Goal: Communication & Community: Answer question/provide support

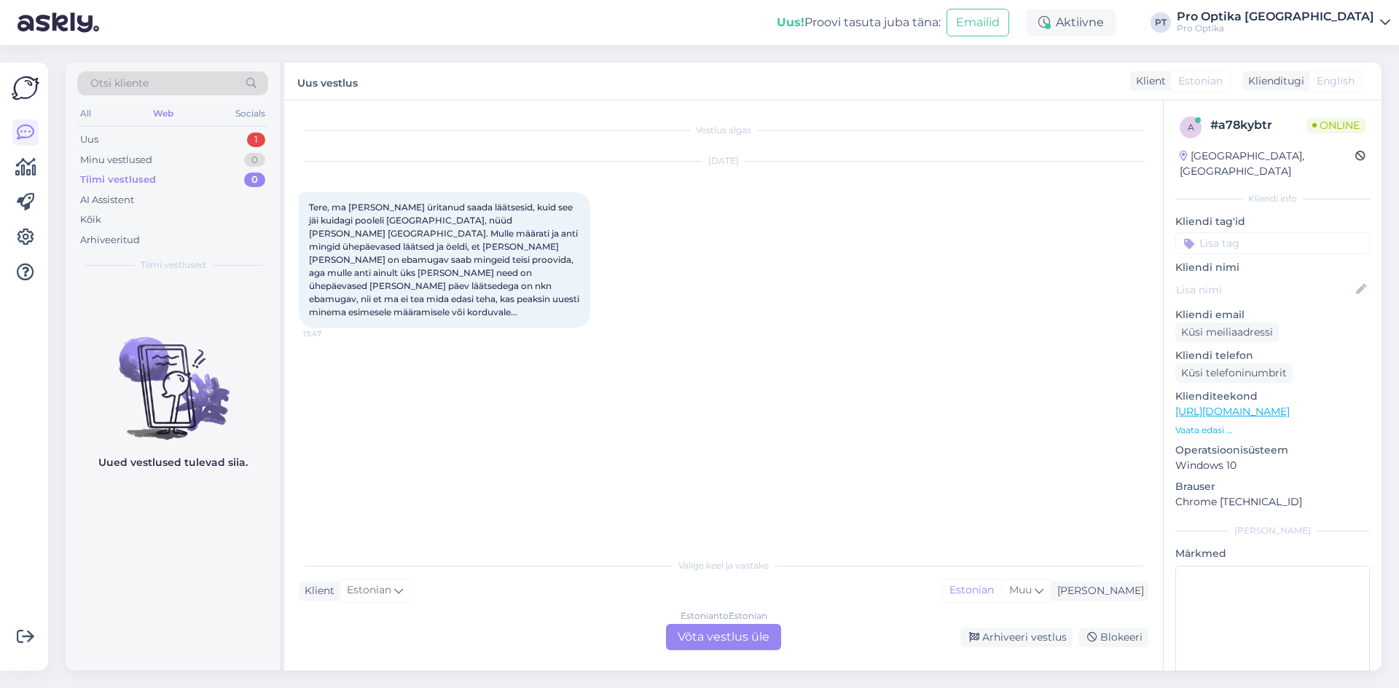
click at [718, 637] on div "Estonian to Estonian Võta vestlus üle" at bounding box center [723, 637] width 115 height 26
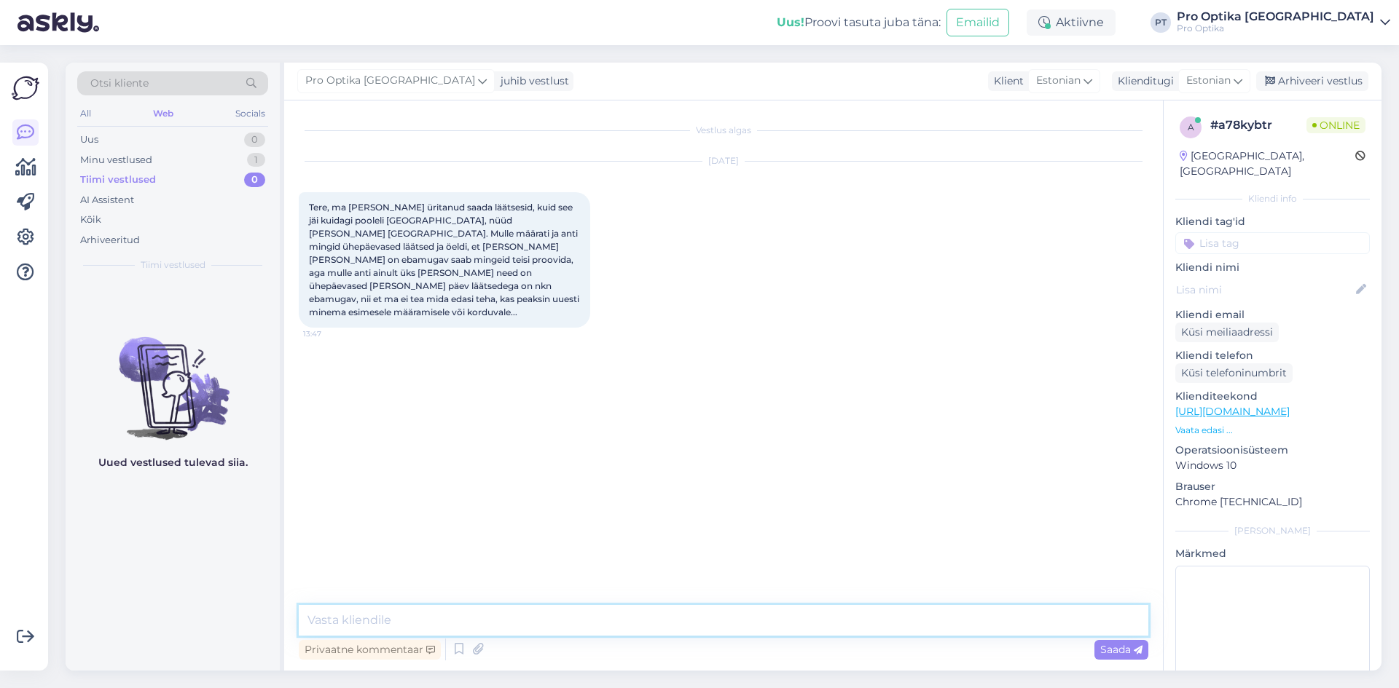
click at [391, 618] on textarea at bounding box center [723, 620] width 849 height 31
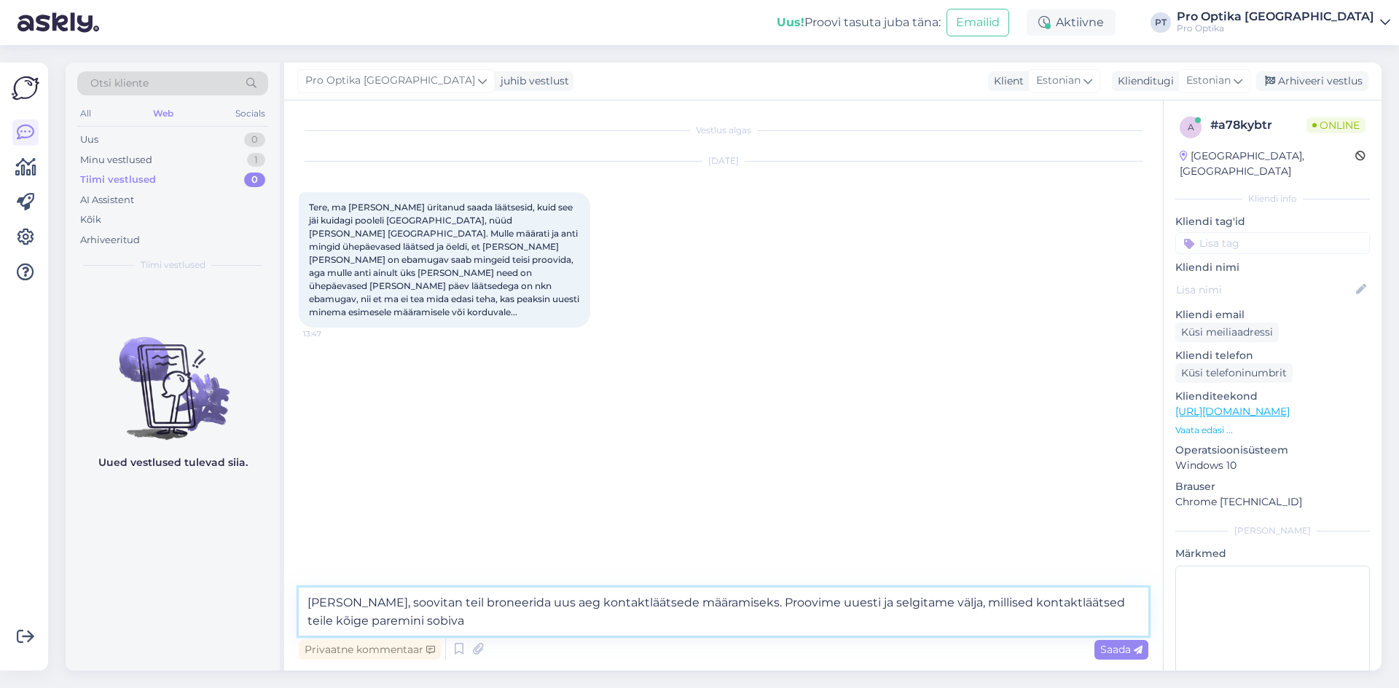
type textarea "[PERSON_NAME], soovitan teil broneerida uus aeg kontaktläätsede määramiseks. Pr…"
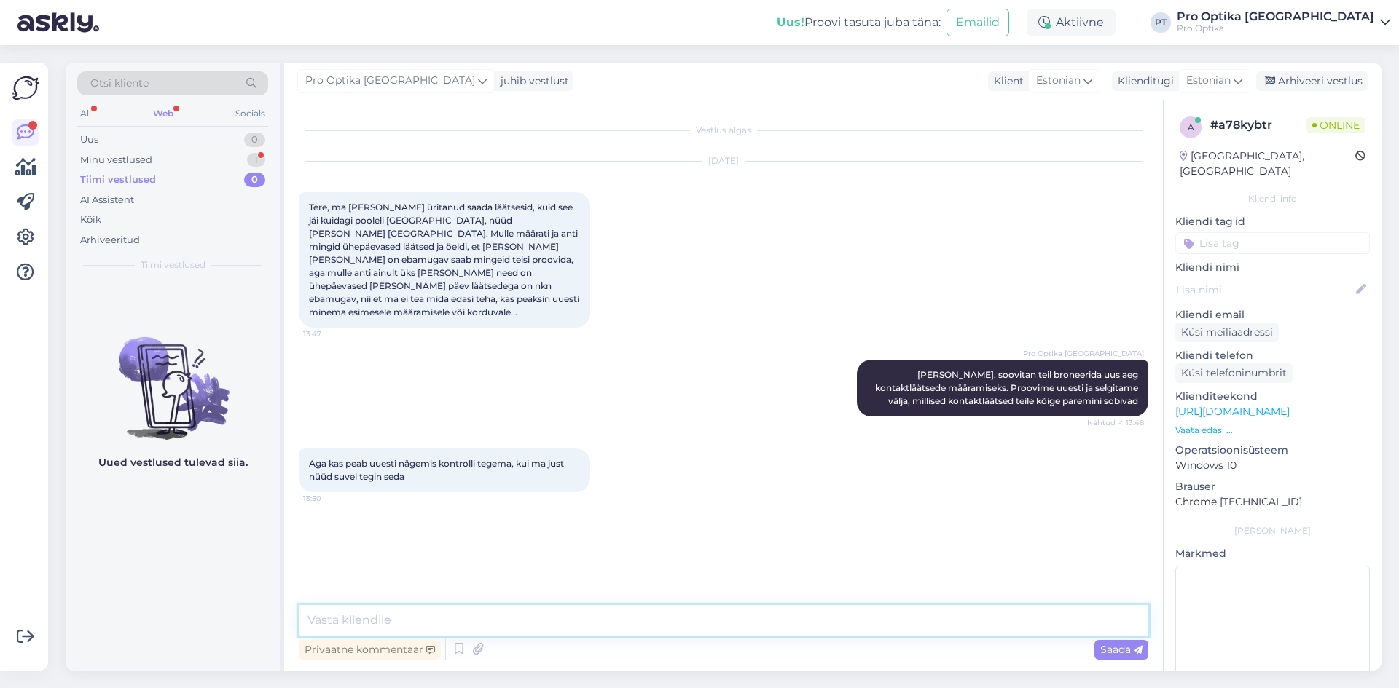
click at [454, 612] on textarea at bounding box center [723, 620] width 849 height 31
type textarea "Usun, et ei pea. Kui aga optometrist näeb, et see oleks vajalik, siis tuleb teh…"
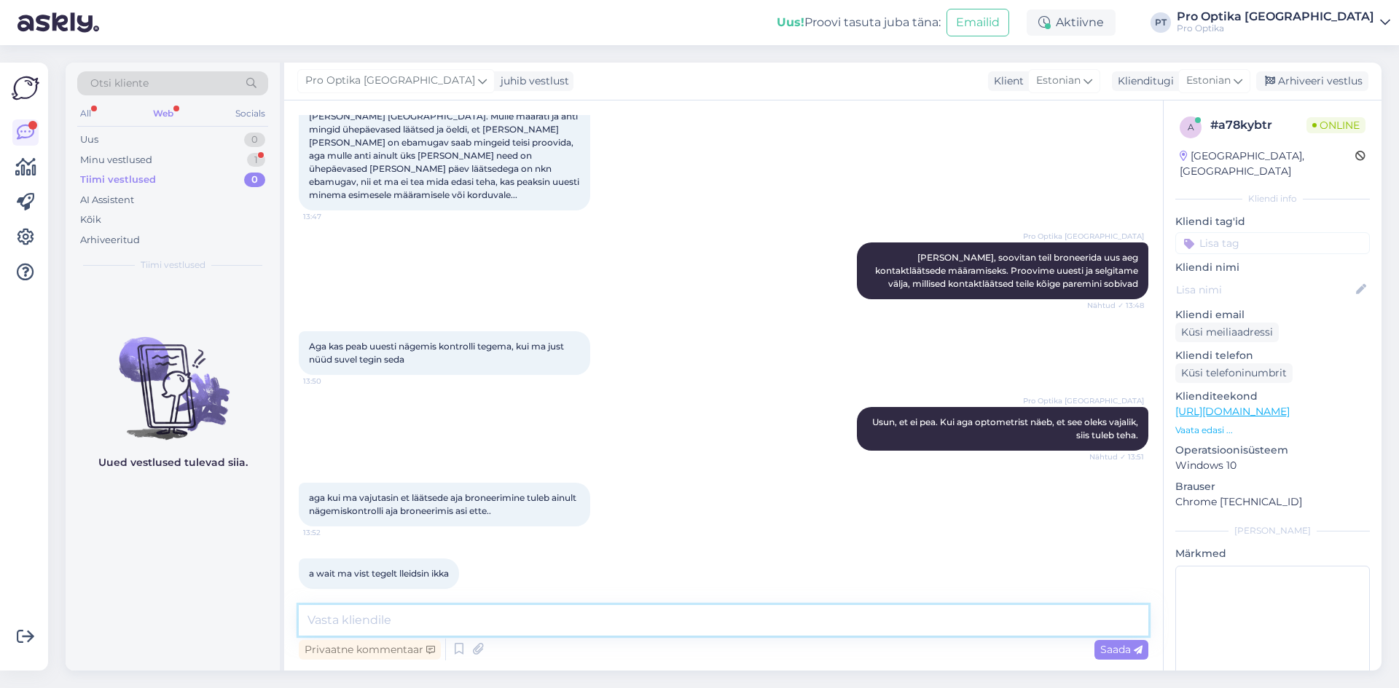
scroll to position [180, 0]
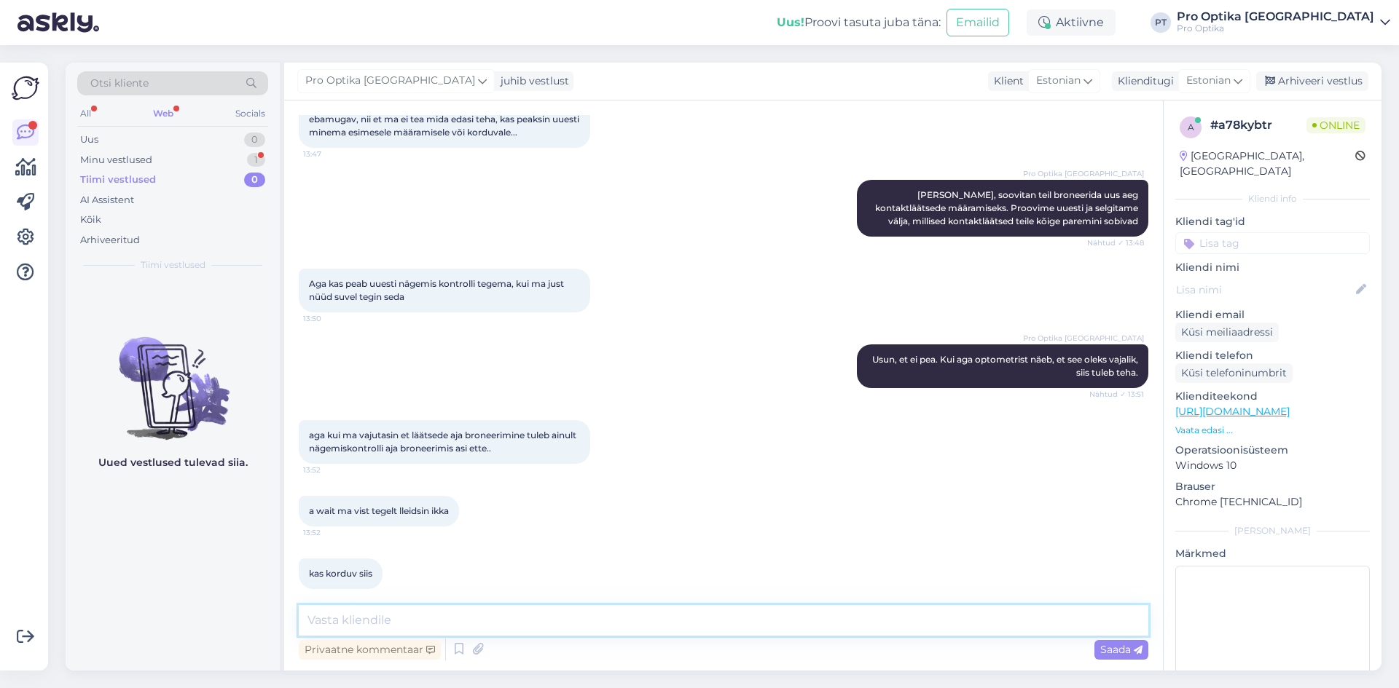
click at [463, 614] on textarea at bounding box center [723, 620] width 849 height 31
type textarea "Soovitaksin esmane kontaktläätsede määramine valida"
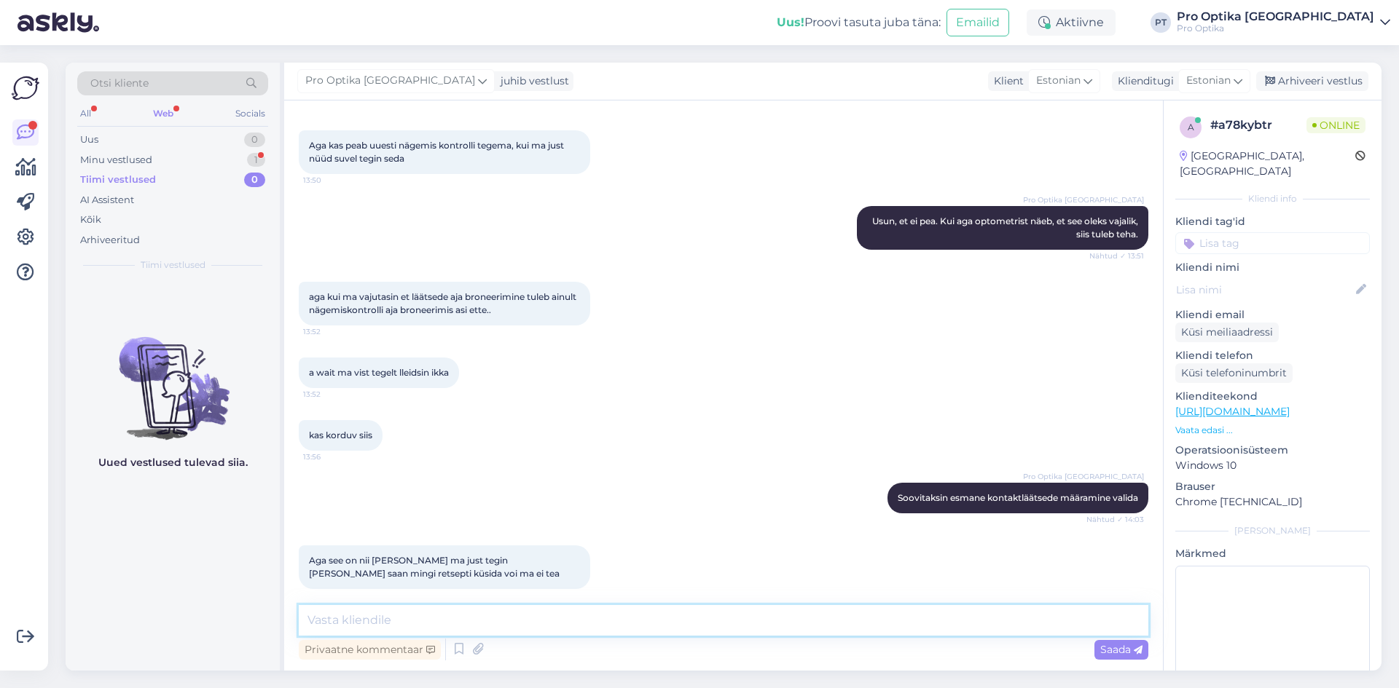
scroll to position [381, 0]
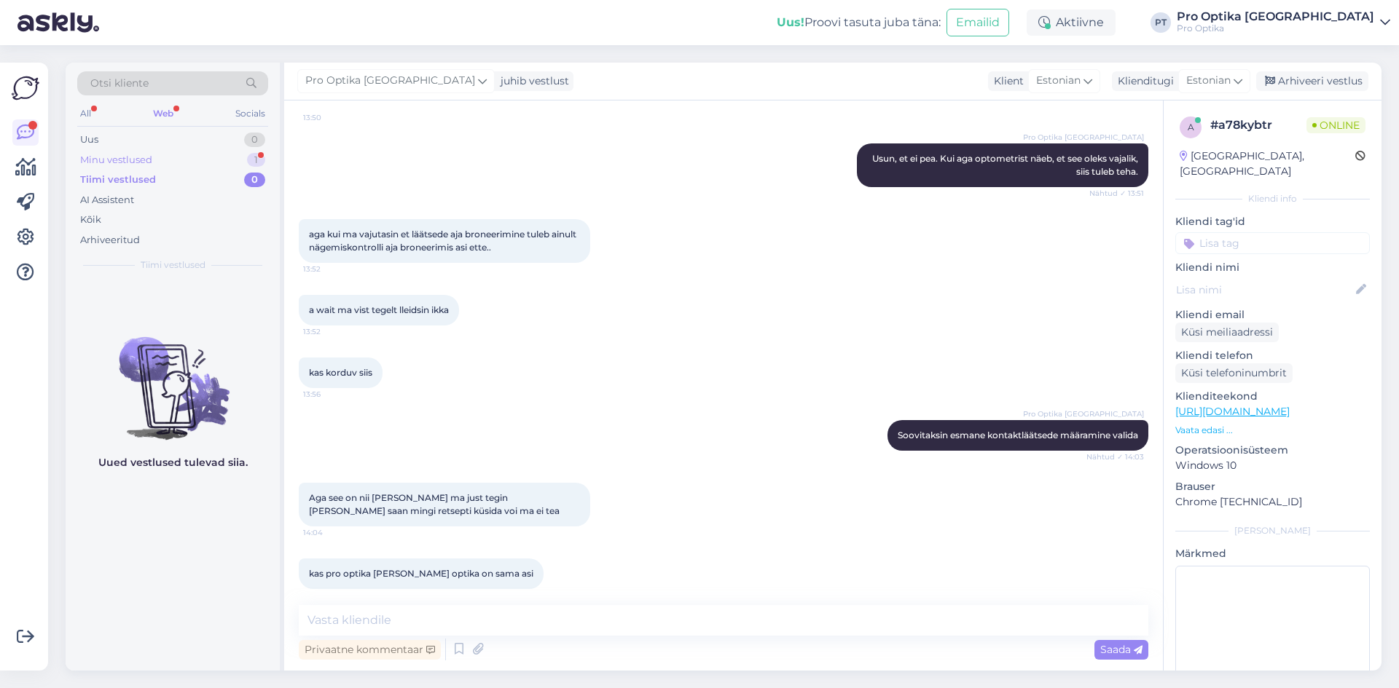
click at [181, 161] on div "Minu vestlused 1" at bounding box center [172, 160] width 191 height 20
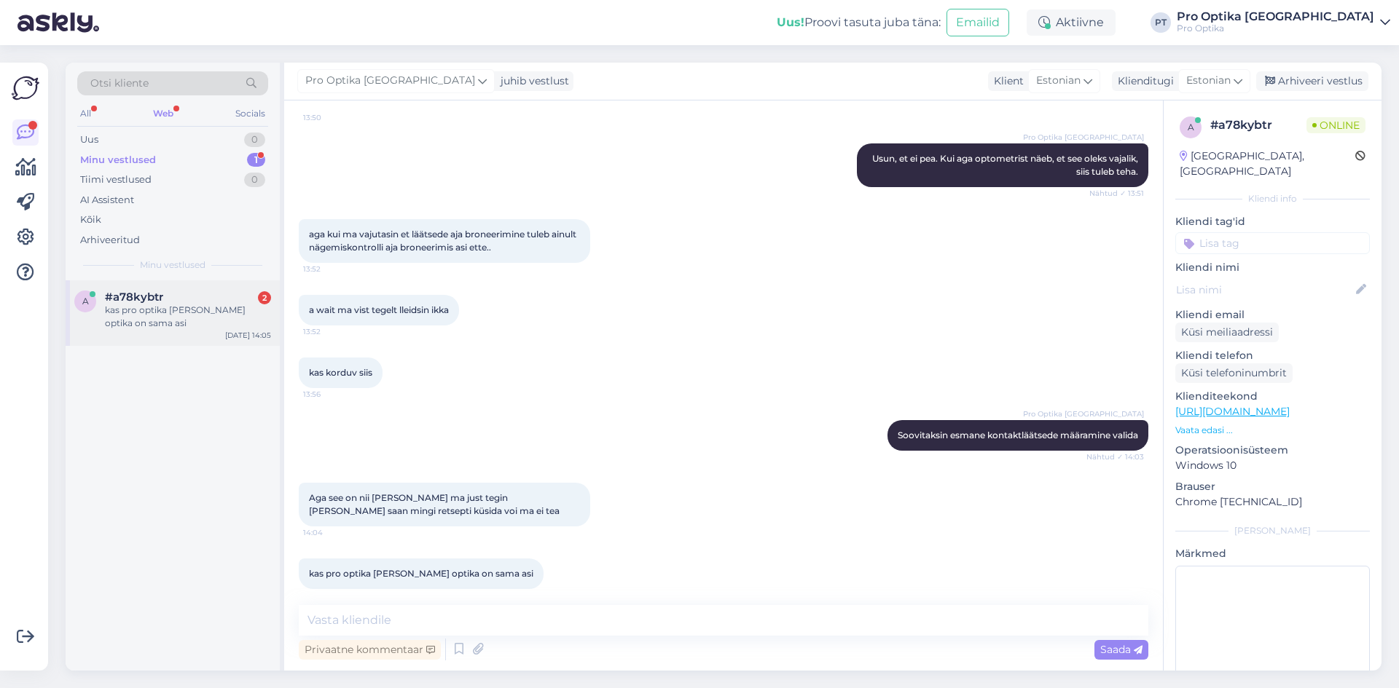
click at [195, 305] on div "kas pro optika [PERSON_NAME] optika on sama asi" at bounding box center [188, 317] width 166 height 26
click at [487, 621] on textarea at bounding box center [723, 620] width 849 height 31
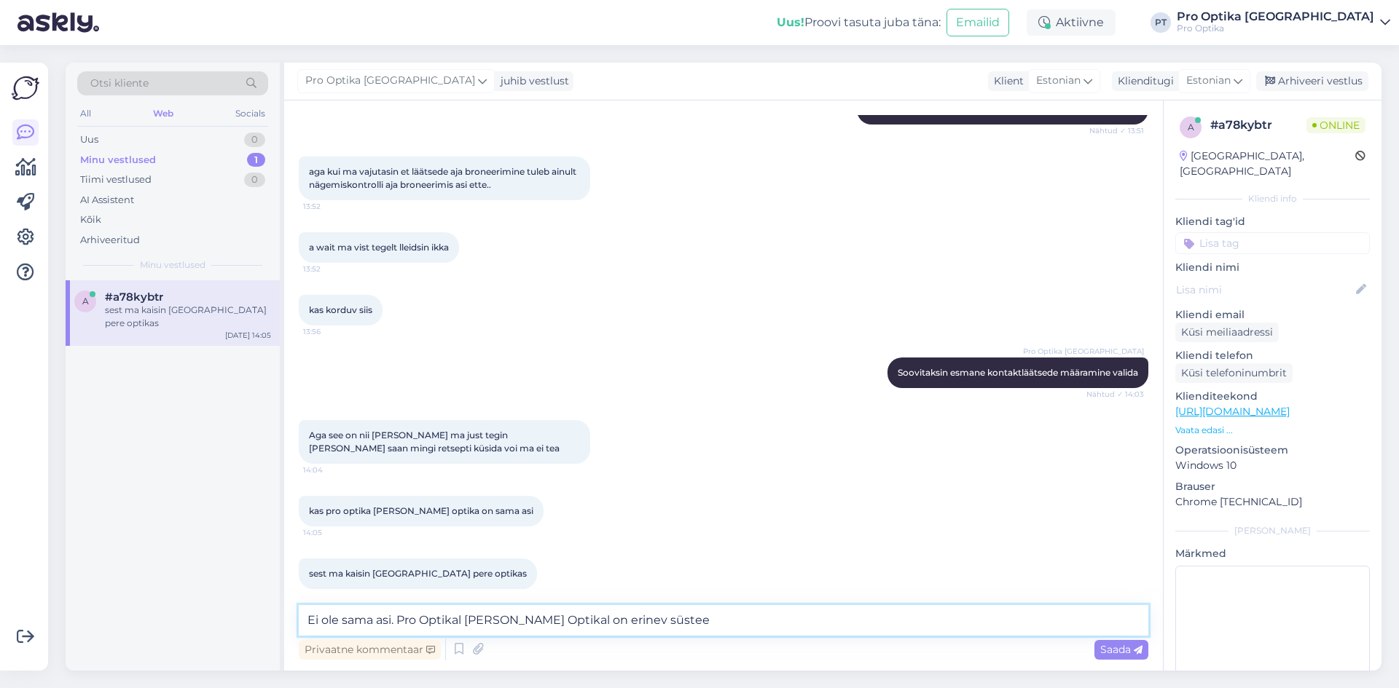
type textarea "Ei ole sama asi. Pro Optikal [PERSON_NAME] on erinev süsteem"
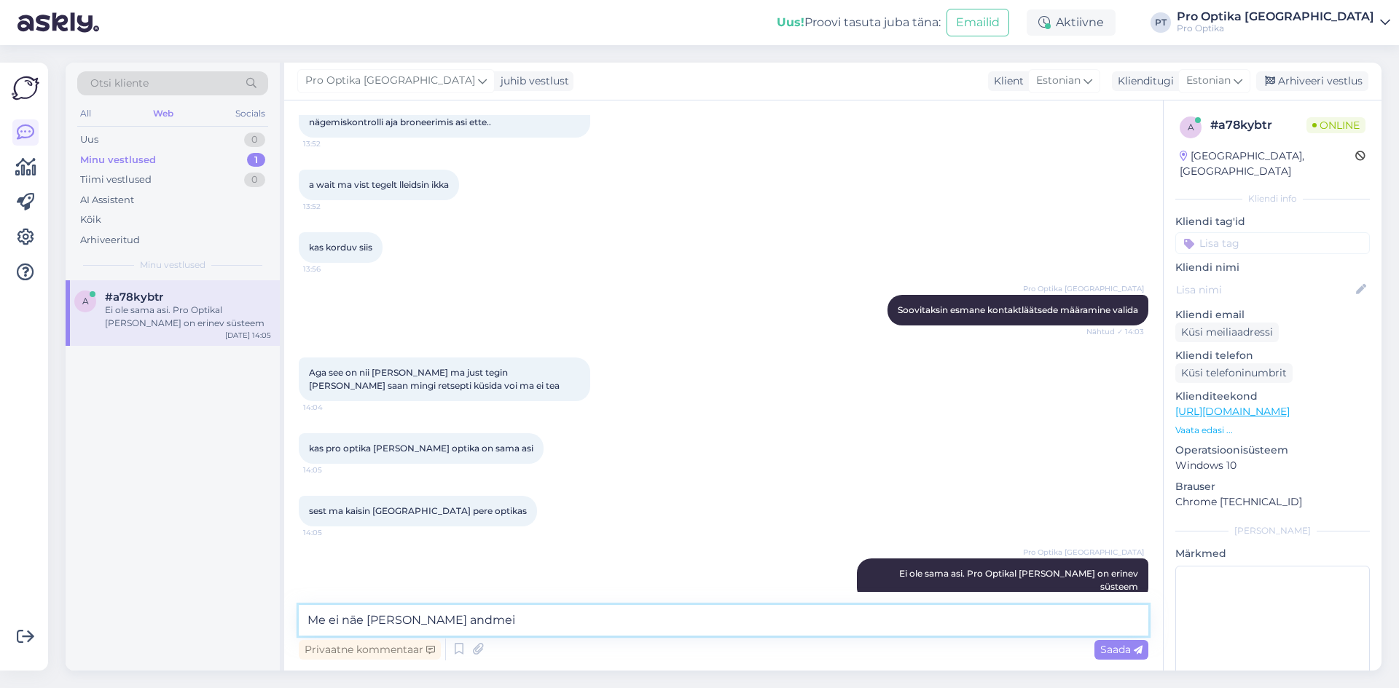
type textarea "Me ei näe Pere Optika andmeid"
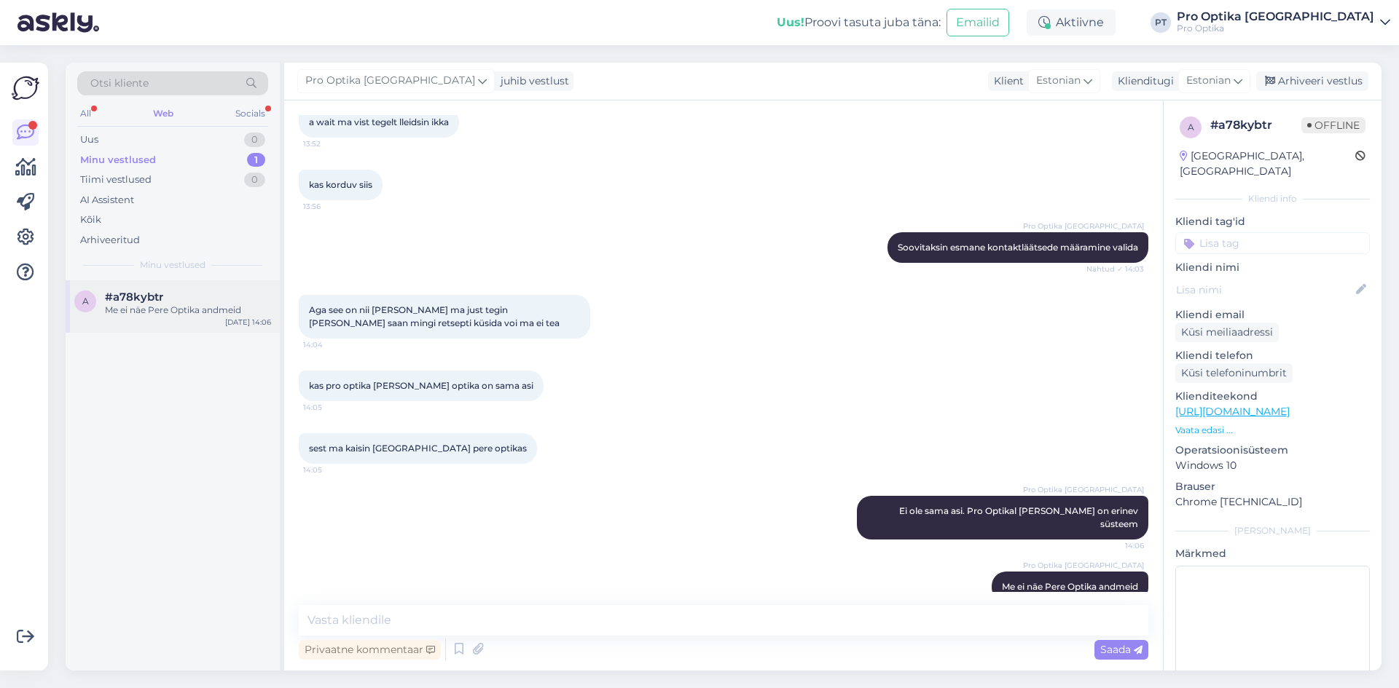
click at [183, 301] on div "#a78kybtr" at bounding box center [188, 297] width 166 height 13
click at [91, 117] on div "All" at bounding box center [85, 113] width 17 height 19
click at [227, 310] on div "Me ei näe Pere Optika andmeid" at bounding box center [188, 310] width 166 height 13
click at [261, 135] on div "1" at bounding box center [256, 140] width 18 height 15
click at [200, 308] on div "Attachment" at bounding box center [188, 310] width 166 height 13
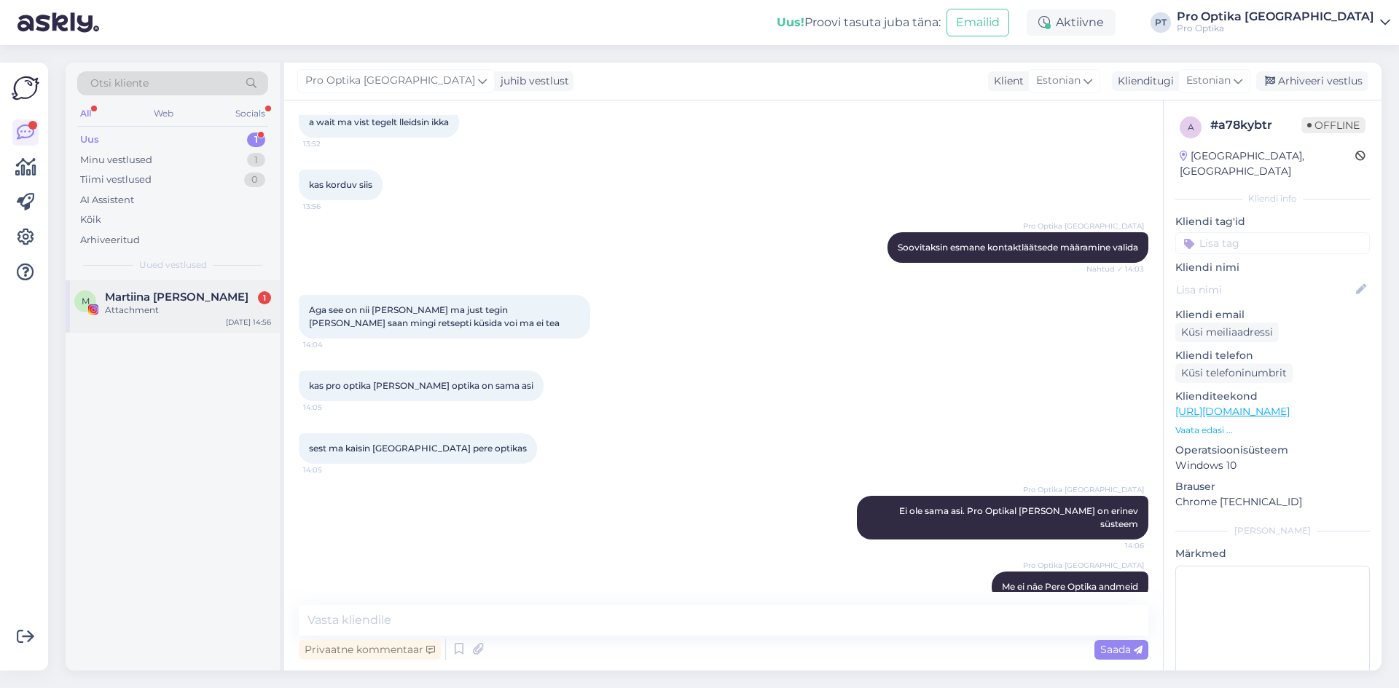
scroll to position [0, 0]
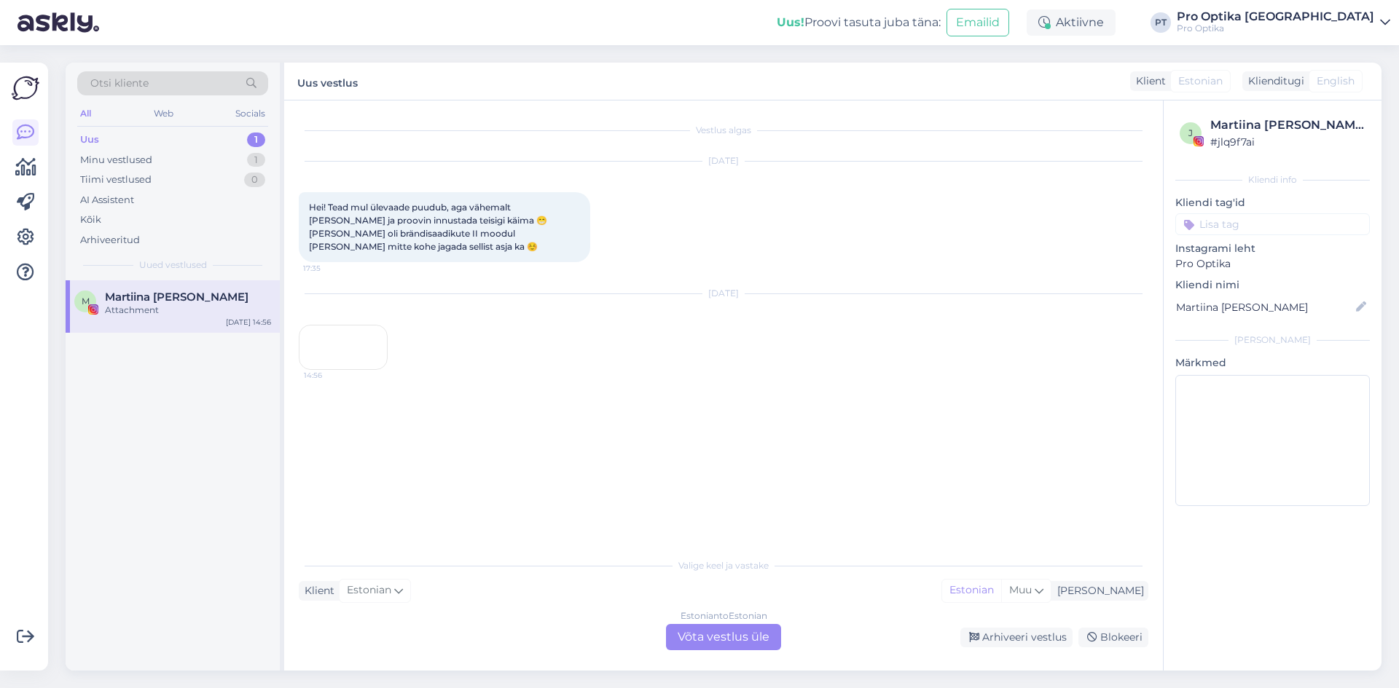
click at [349, 370] on div "14:56" at bounding box center [343, 347] width 89 height 45
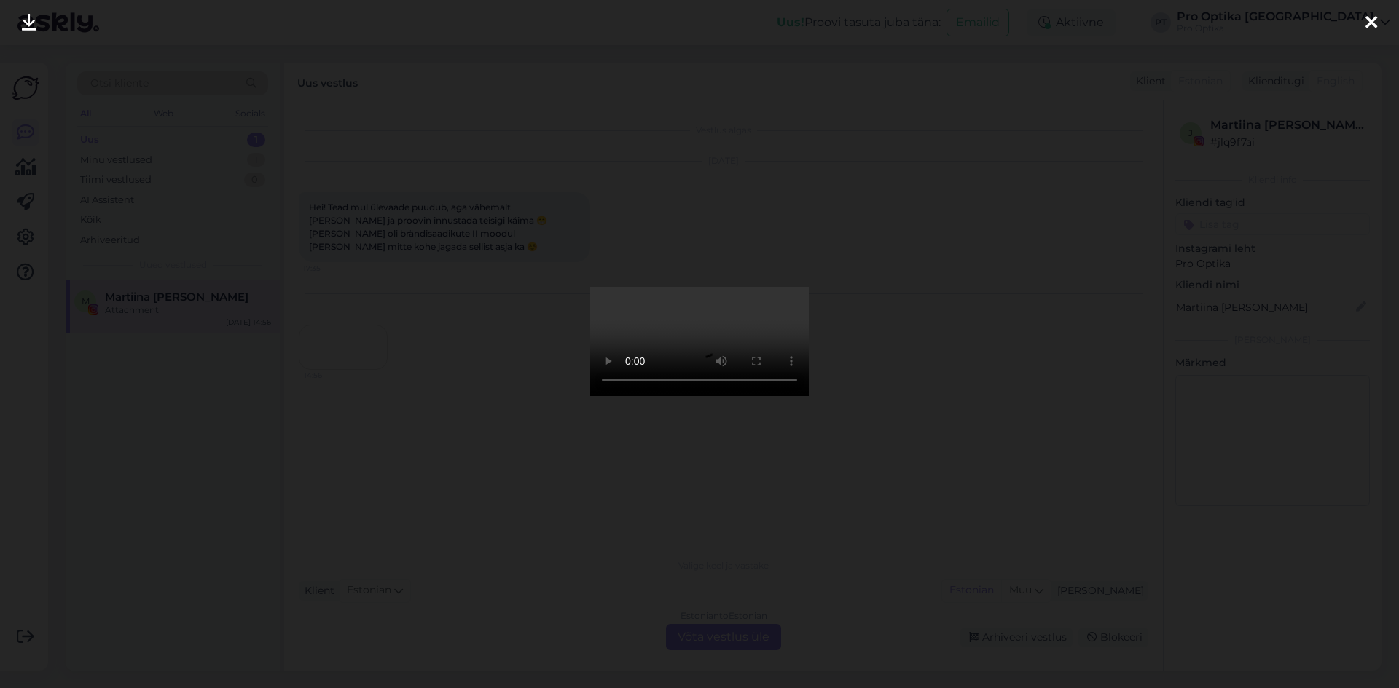
click at [1363, 19] on div at bounding box center [1371, 23] width 29 height 46
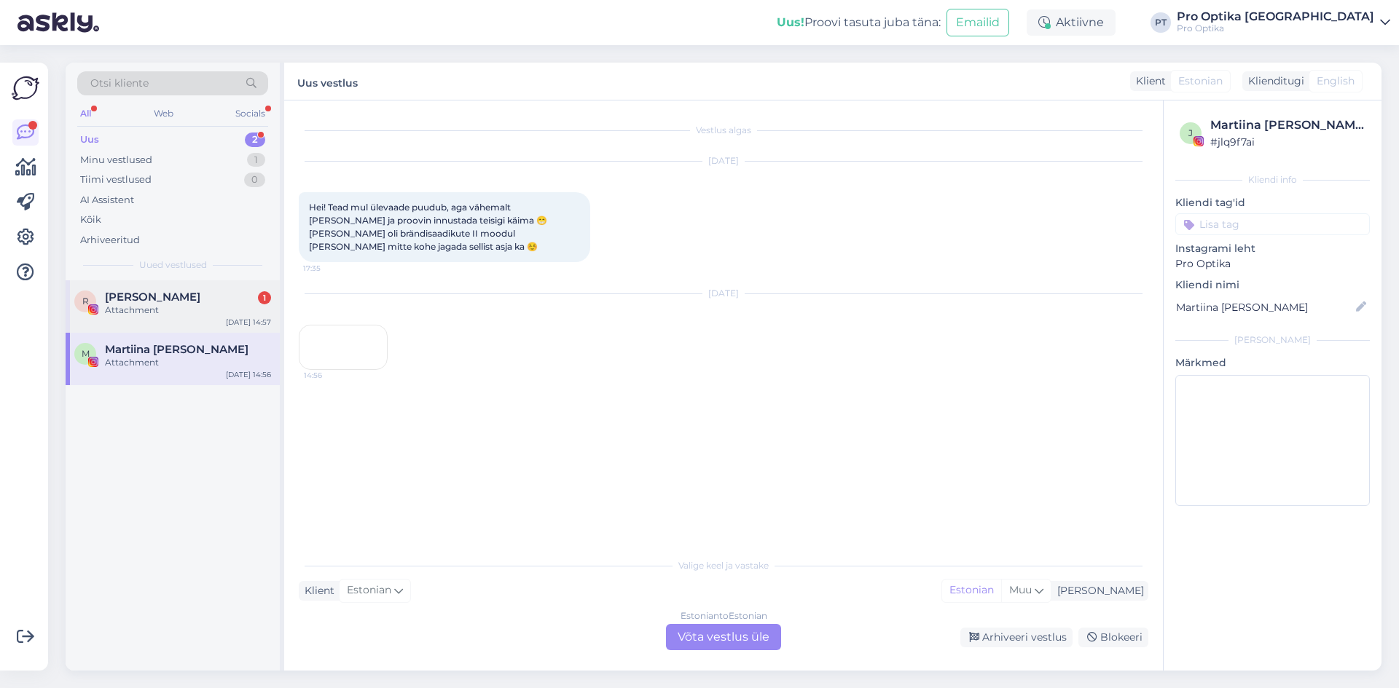
click at [134, 298] on span "[PERSON_NAME]" at bounding box center [152, 297] width 95 height 13
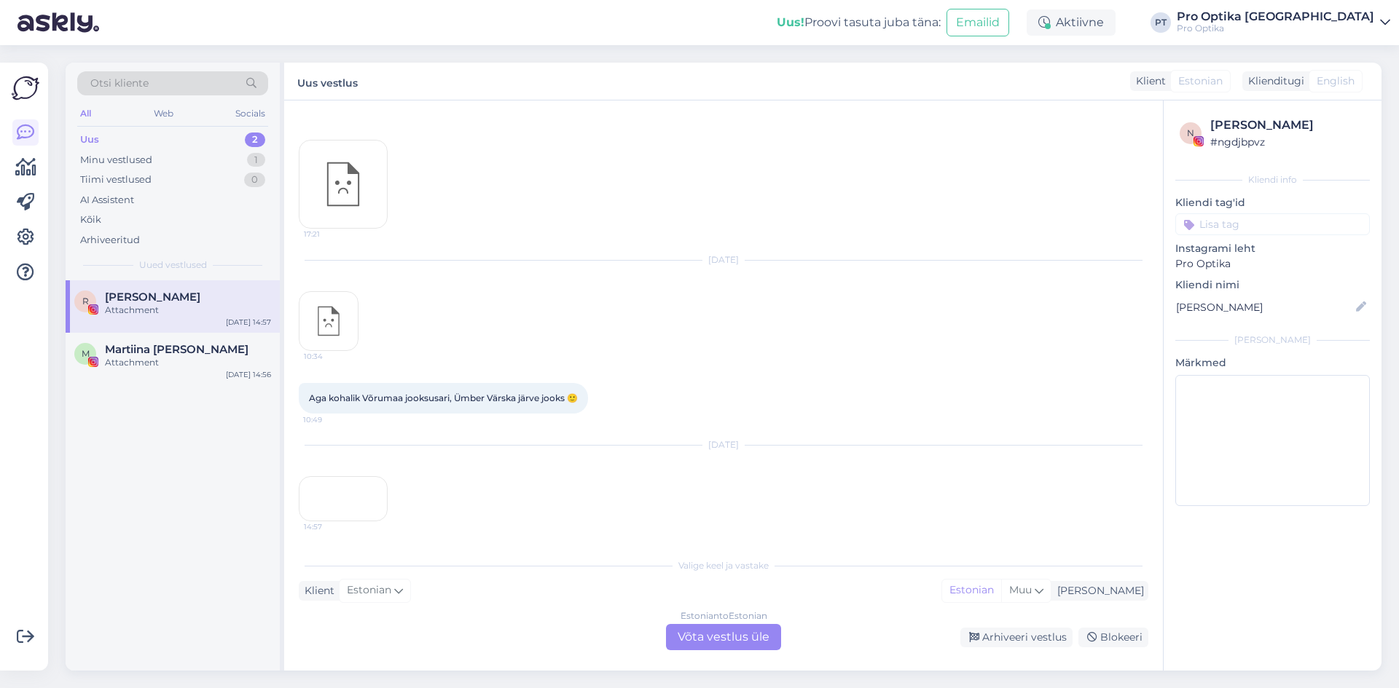
scroll to position [153, 0]
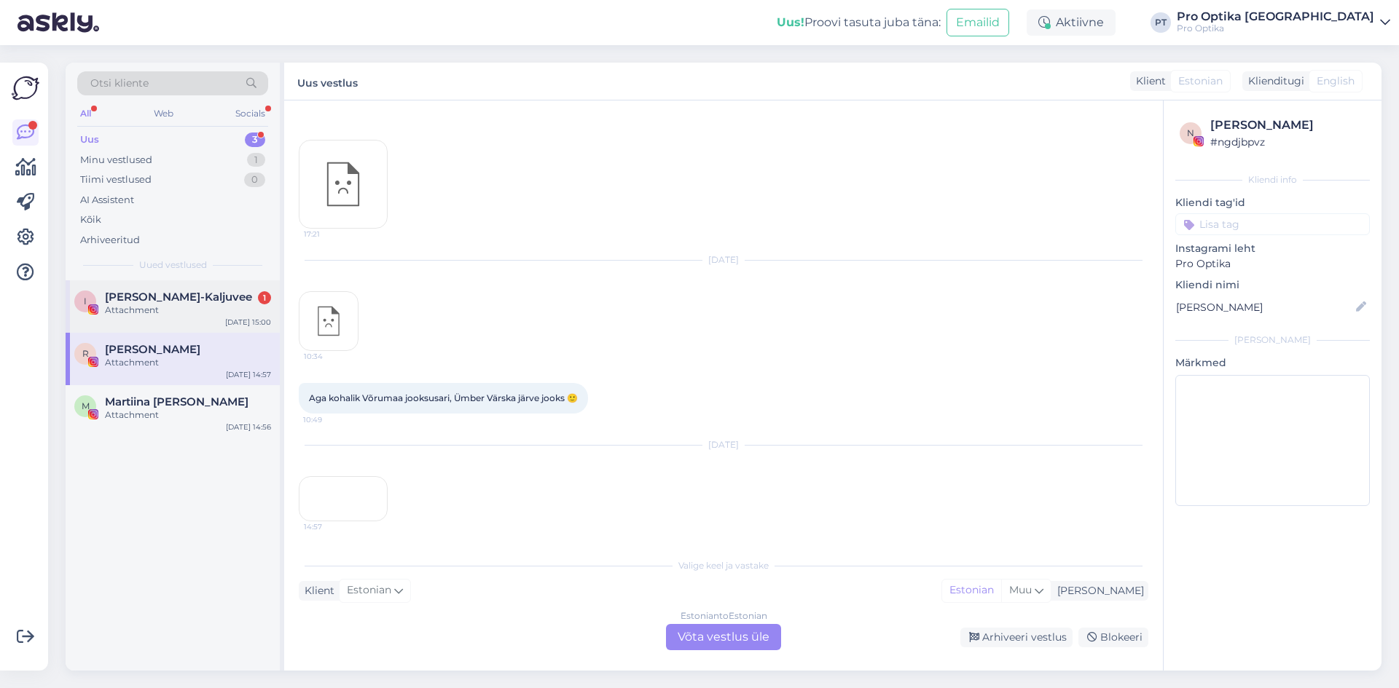
click at [165, 296] on span "[PERSON_NAME]-Kaljuvee" at bounding box center [178, 297] width 147 height 13
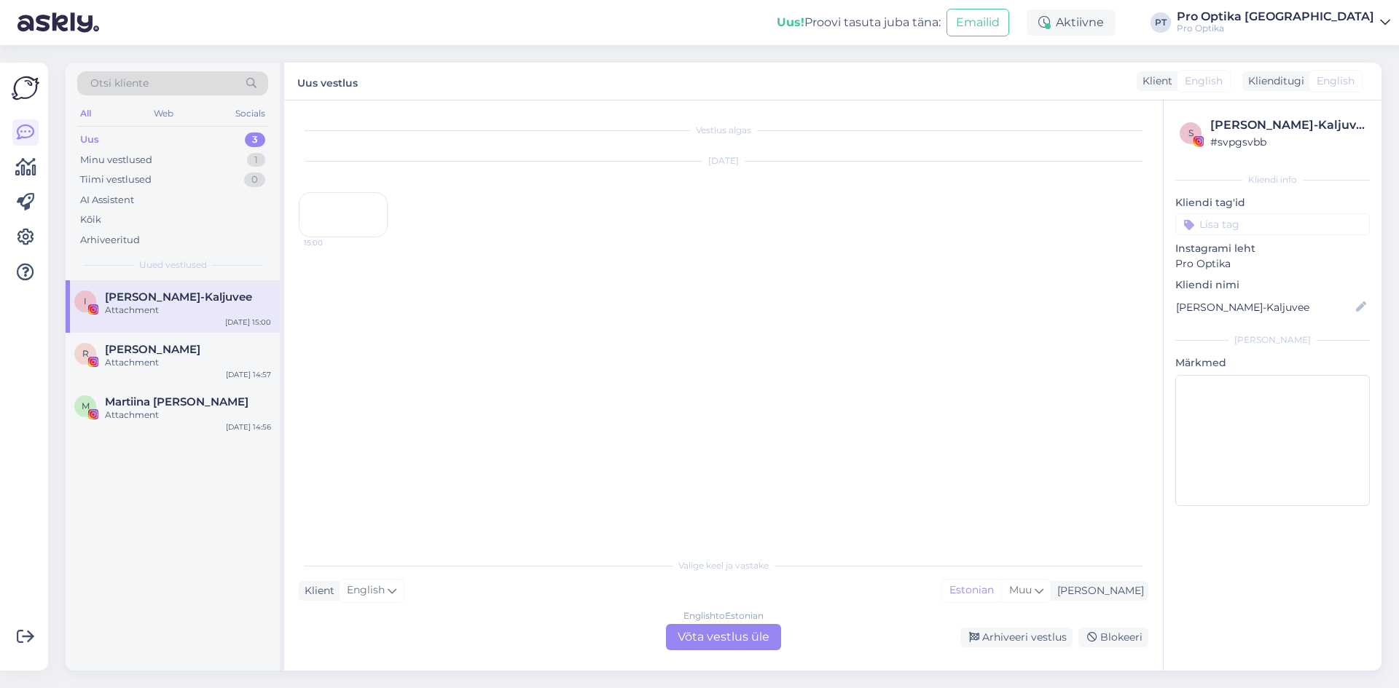
click at [694, 630] on div "English to Estonian Võta vestlus üle" at bounding box center [723, 637] width 115 height 26
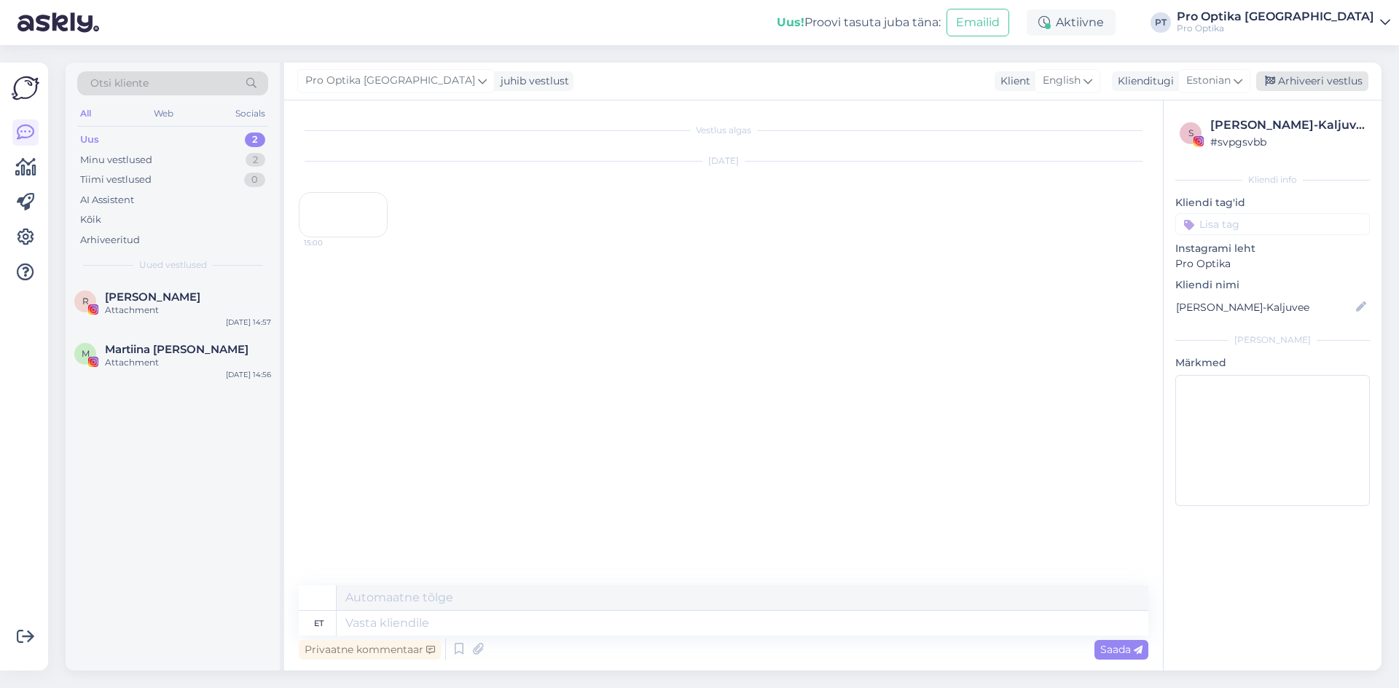
click at [1298, 79] on div "Arhiveeri vestlus" at bounding box center [1312, 81] width 112 height 20
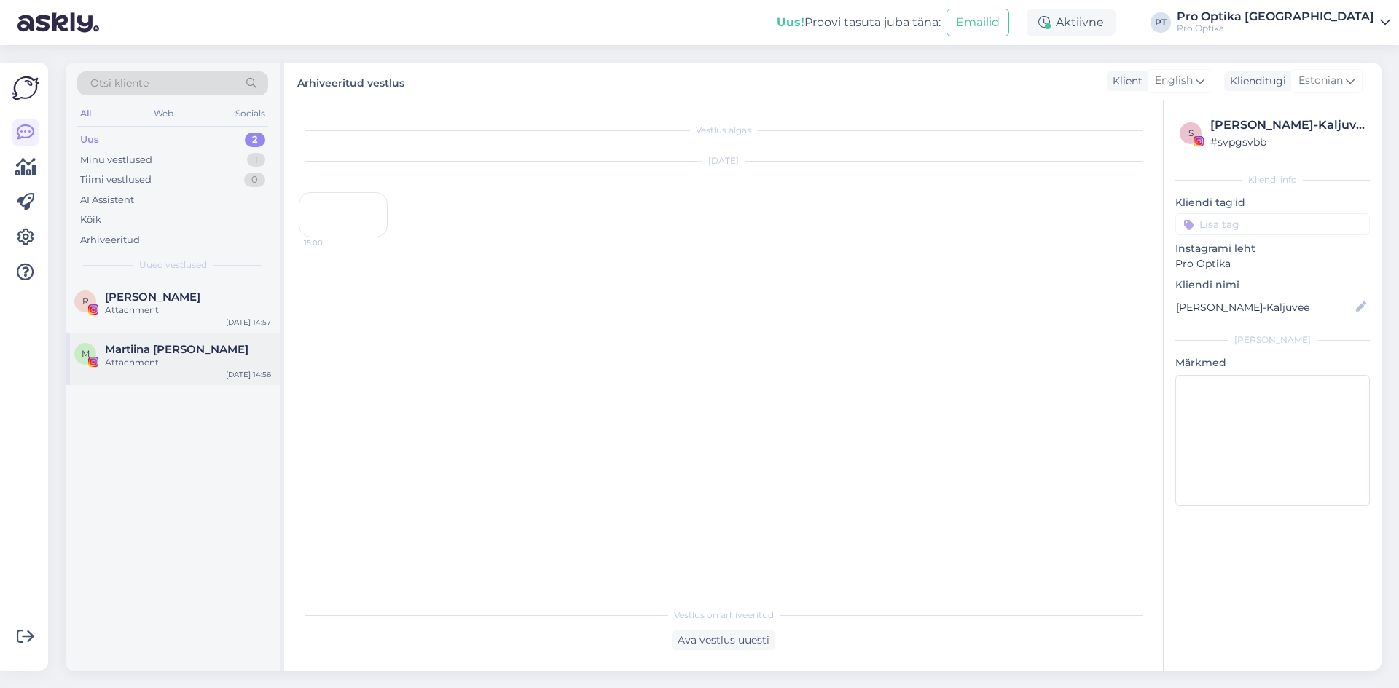
click at [191, 373] on div "M Martiina Kadaja Attachment [DATE] 14:56" at bounding box center [173, 359] width 214 height 52
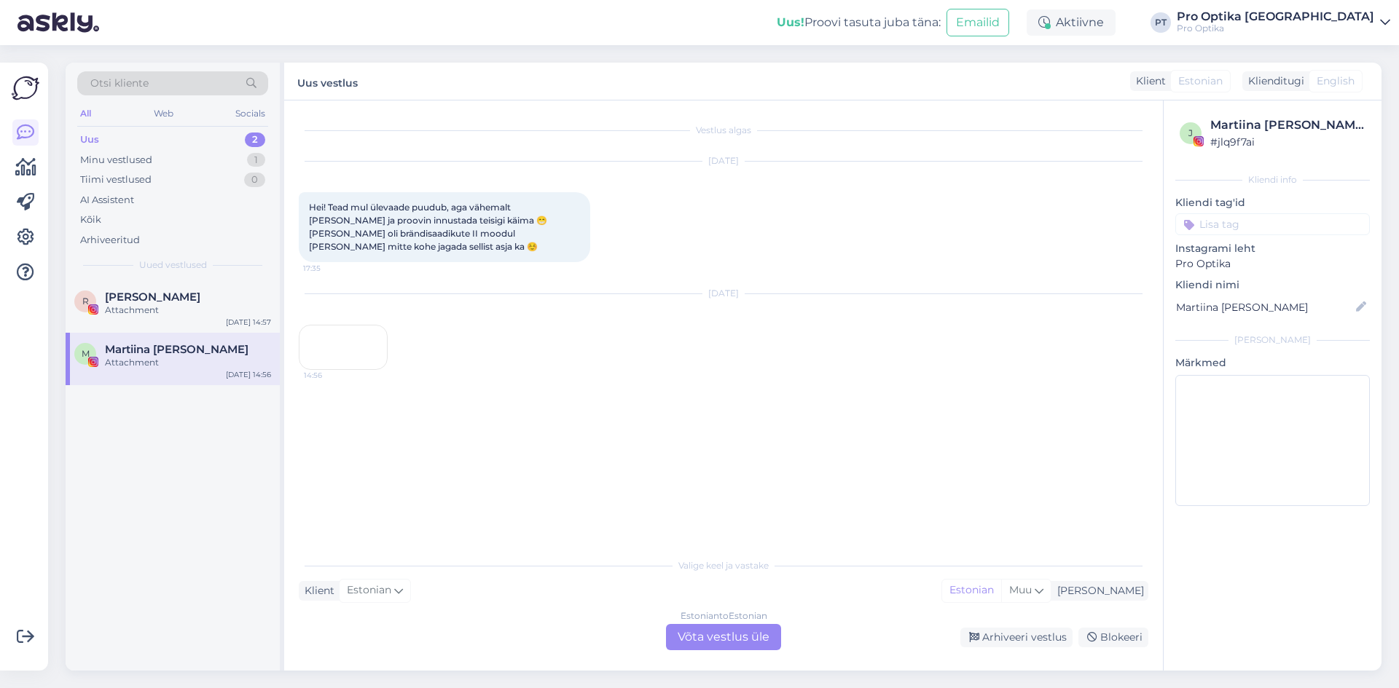
click at [745, 630] on div "Estonian to Estonian Võta vestlus üle" at bounding box center [723, 637] width 115 height 26
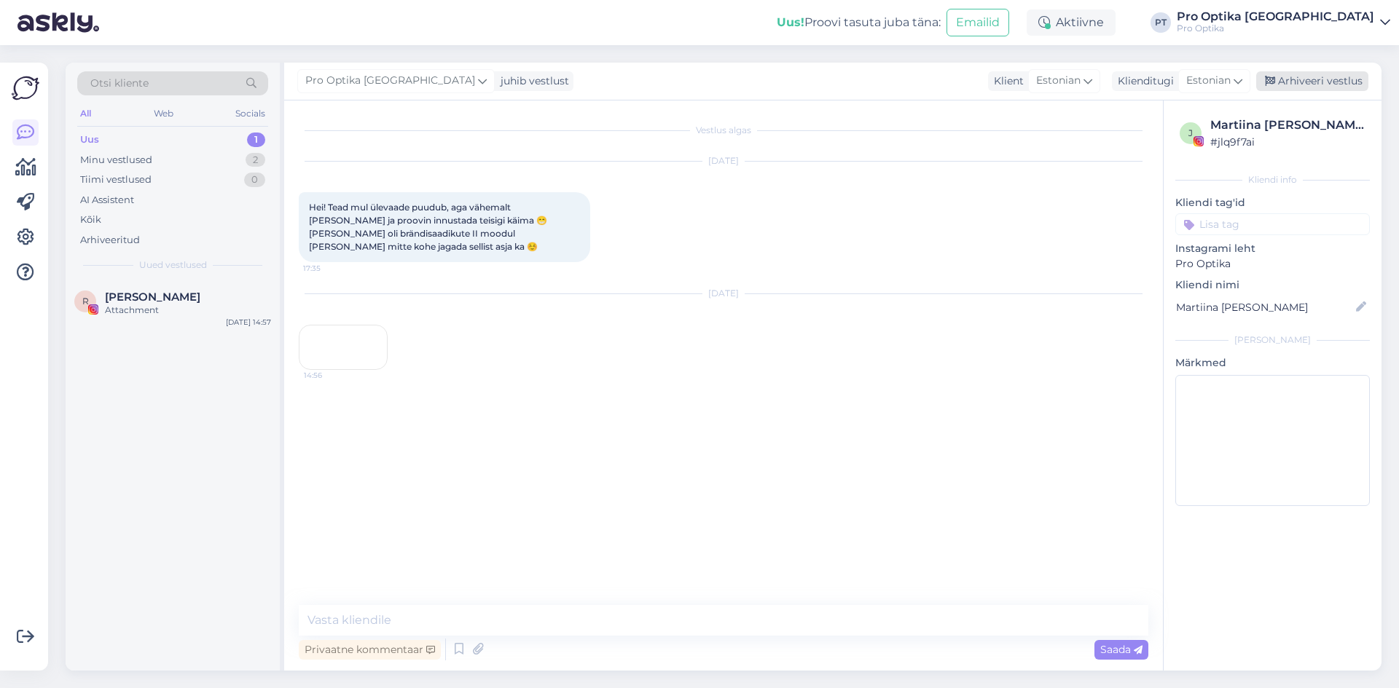
click at [1308, 85] on div "Arhiveeri vestlus" at bounding box center [1312, 81] width 112 height 20
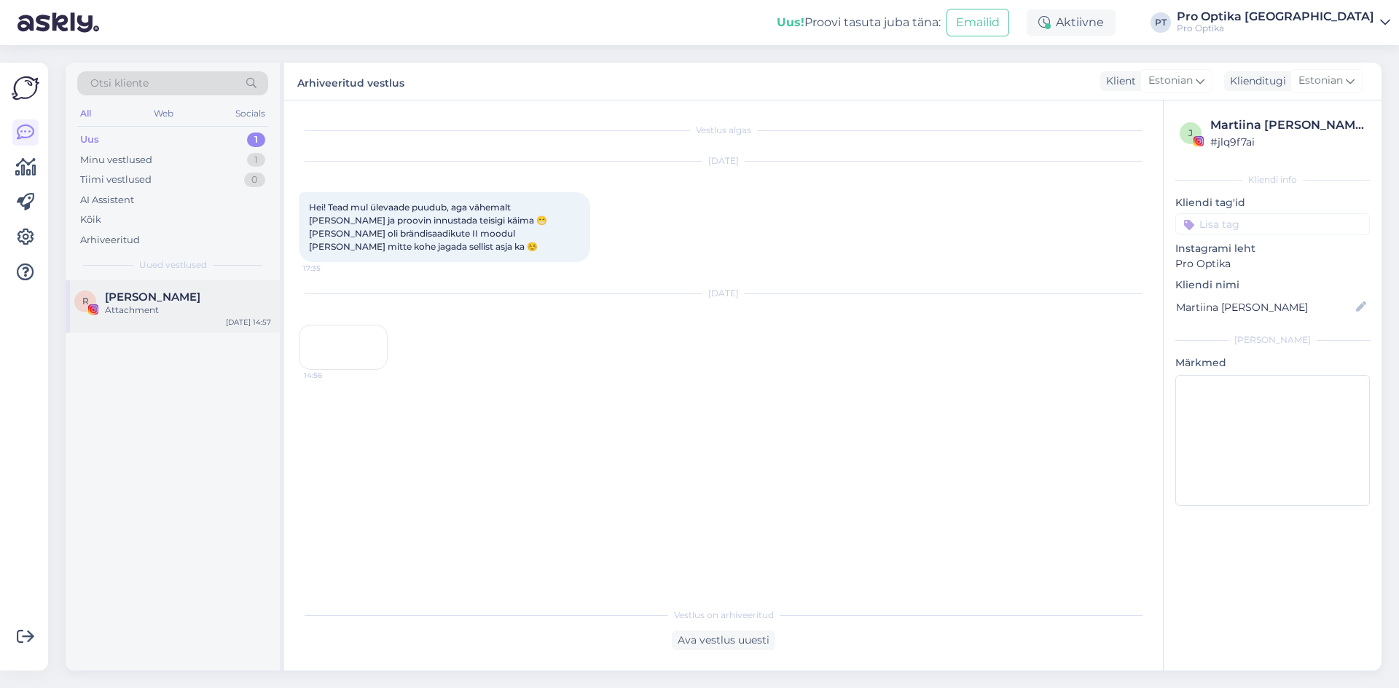
click at [169, 298] on span "[PERSON_NAME]" at bounding box center [152, 297] width 95 height 13
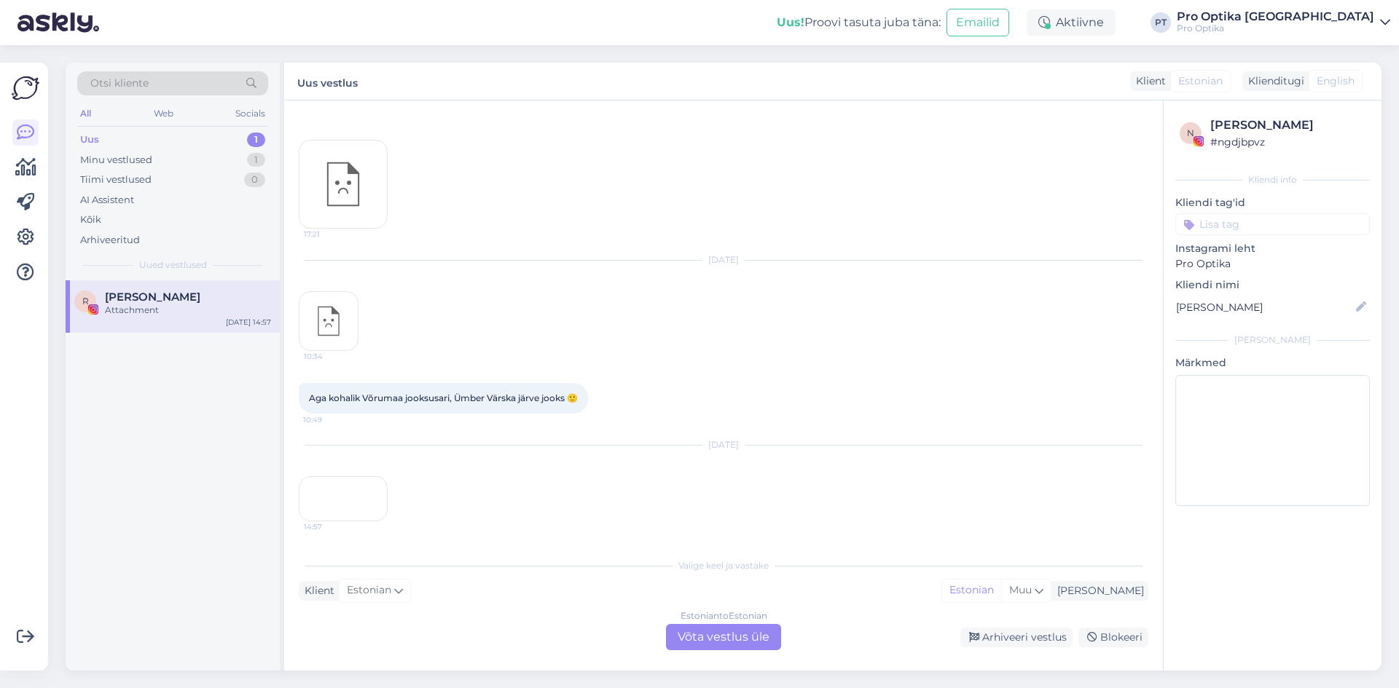
click at [737, 644] on div "Estonian to Estonian Võta vestlus üle" at bounding box center [723, 637] width 115 height 26
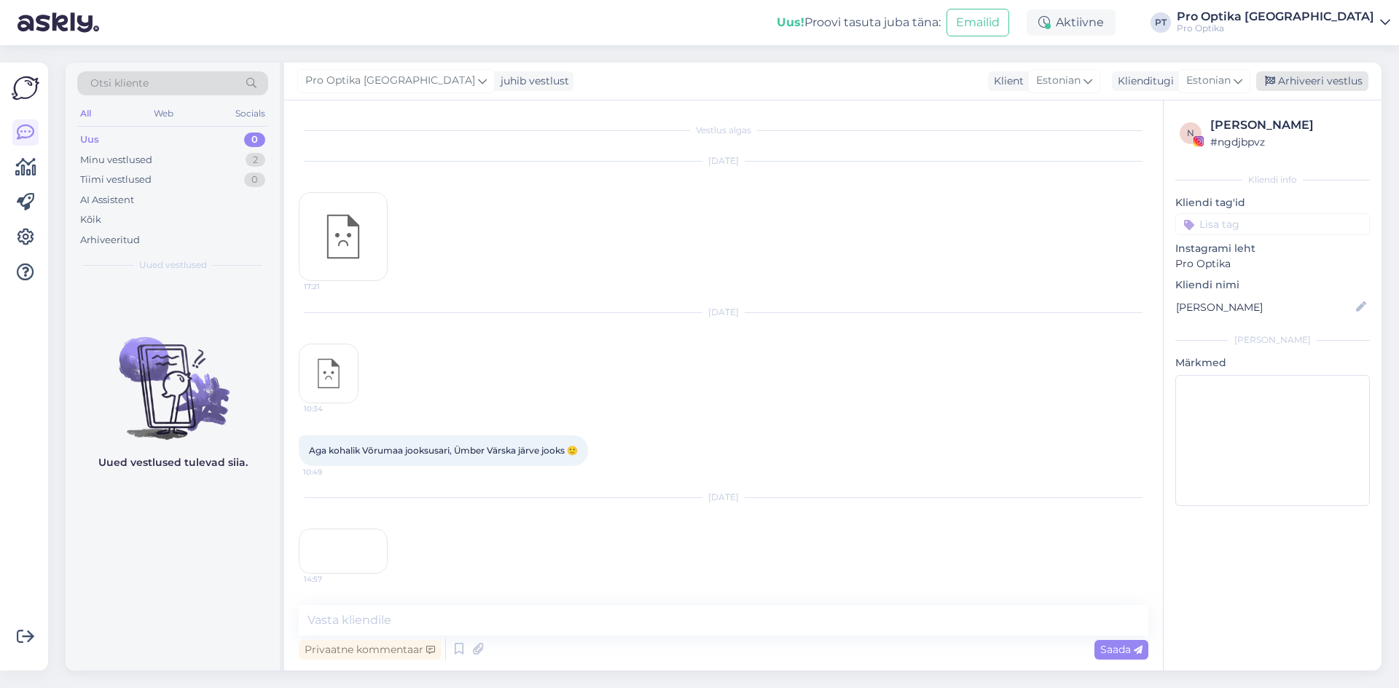
click at [1300, 79] on div "Arhiveeri vestlus" at bounding box center [1312, 81] width 112 height 20
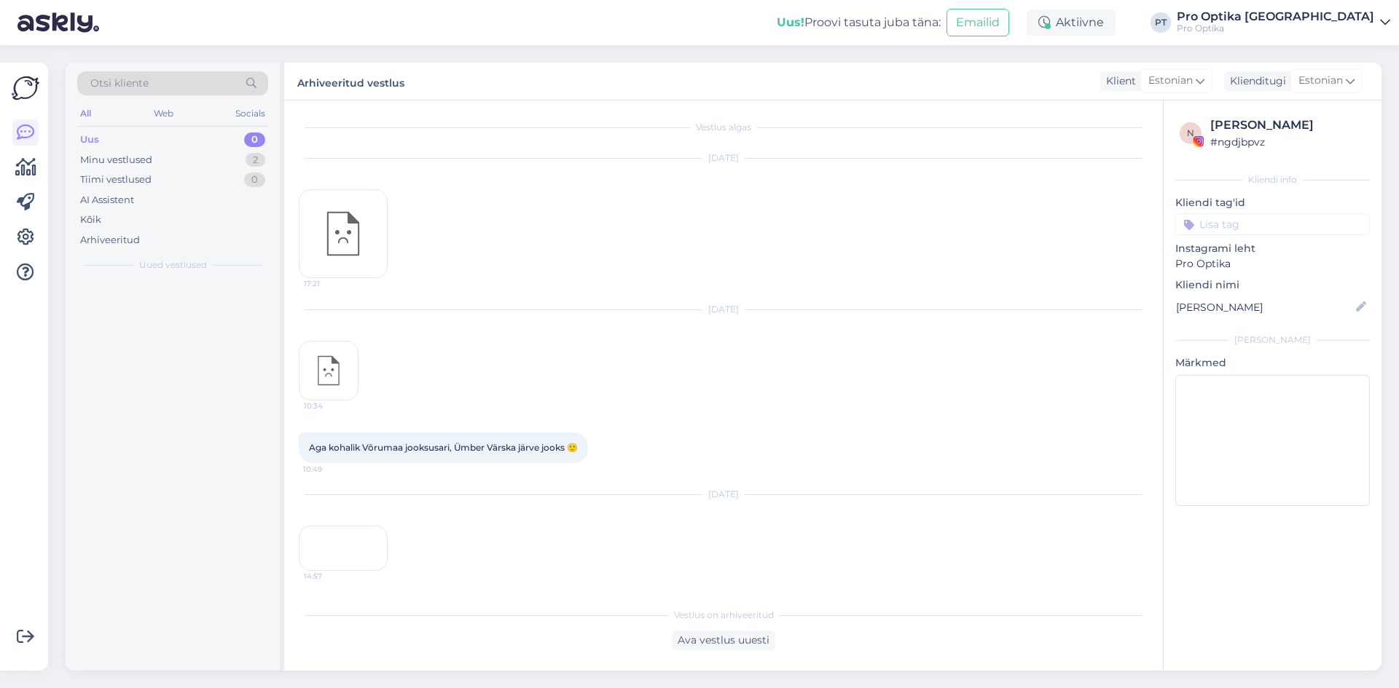
scroll to position [125, 0]
drag, startPoint x: 203, startPoint y: 297, endPoint x: 212, endPoint y: 270, distance: 28.6
click at [203, 296] on div "Uued vestlused tulevad siia." at bounding box center [173, 475] width 214 height 390
click at [265, 154] on div "Minu vestlused 1" at bounding box center [172, 160] width 191 height 20
click at [130, 282] on div "a #a78kybtr Me ei näe [PERSON_NAME] andmeid [DATE] 14:06" at bounding box center [173, 306] width 214 height 52
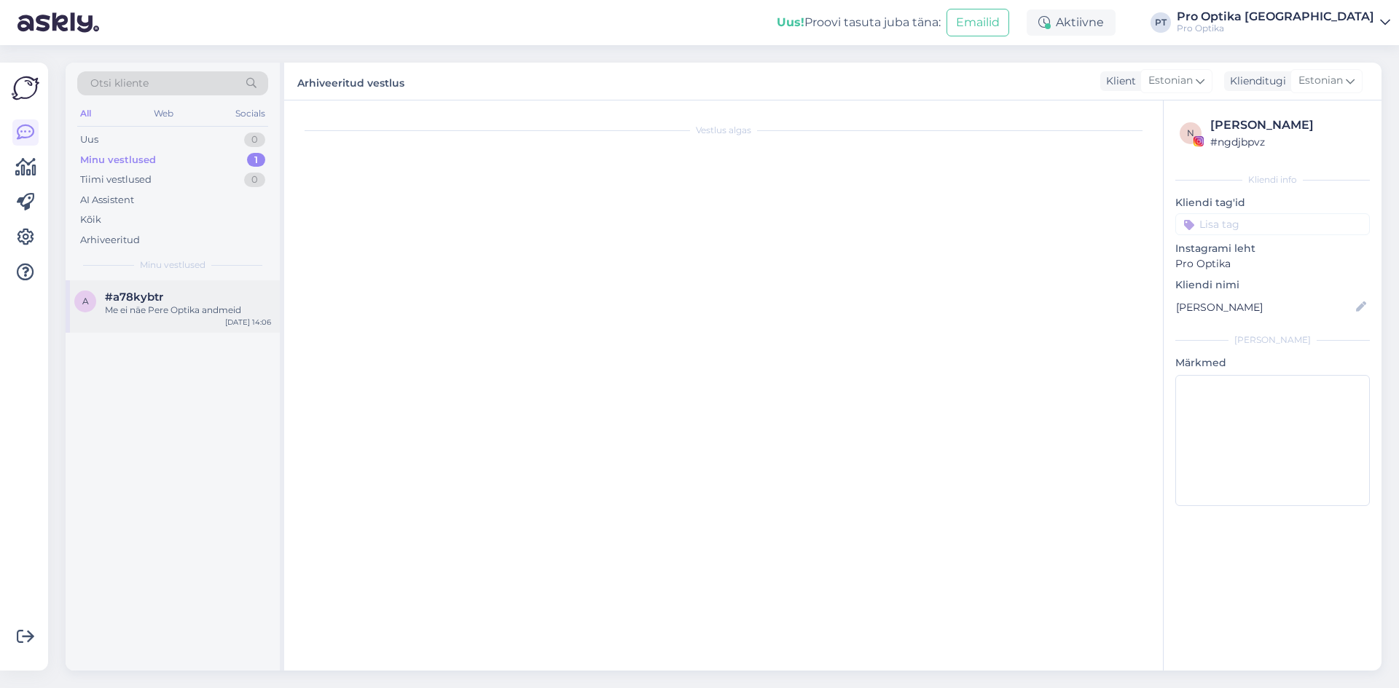
scroll to position [569, 0]
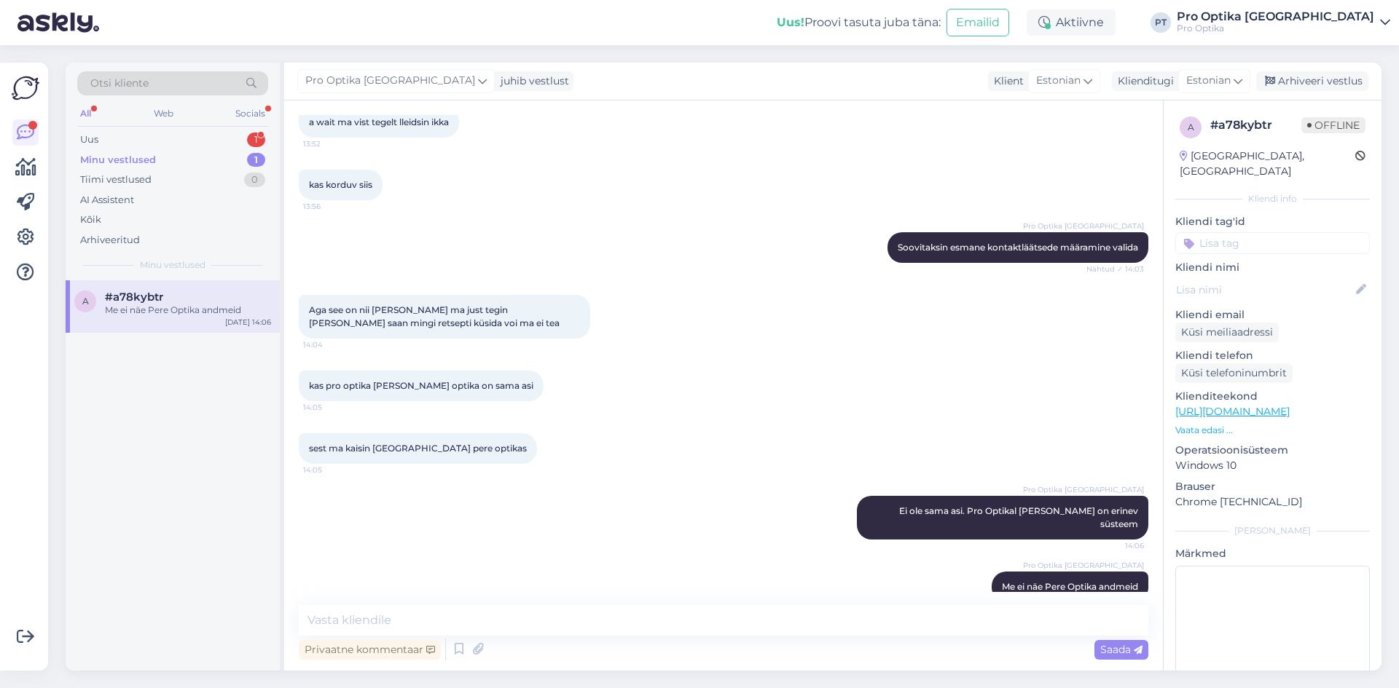
click at [260, 127] on div "Otsi kliente All Web Socials Uus 1 Minu vestlused 1 Tiimi vestlused 0 AI Assist…" at bounding box center [173, 172] width 214 height 218
click at [79, 111] on div "All" at bounding box center [85, 113] width 17 height 19
click at [151, 330] on div "a #a78kybtr Me ei näe [PERSON_NAME] andmeid [DATE] 14:06" at bounding box center [173, 306] width 214 height 52
click at [255, 109] on div "Socials" at bounding box center [250, 113] width 36 height 19
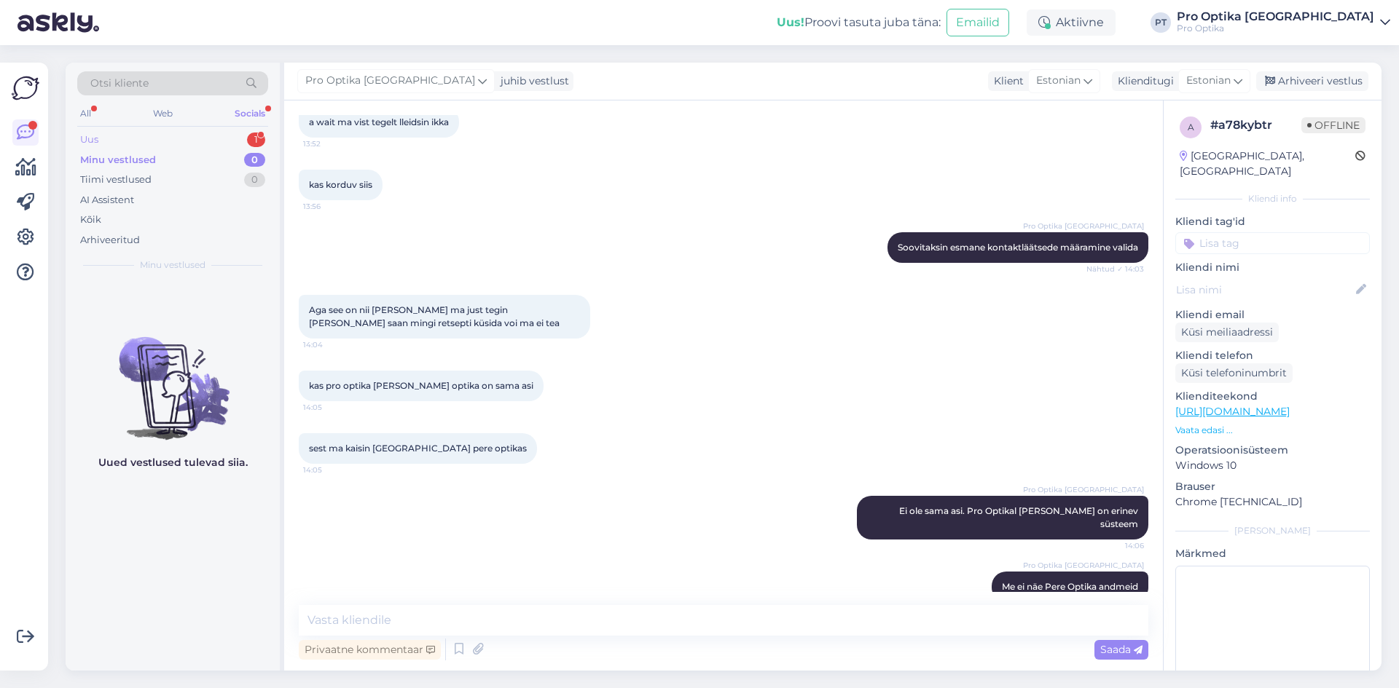
click at [248, 135] on div "1" at bounding box center [256, 140] width 18 height 15
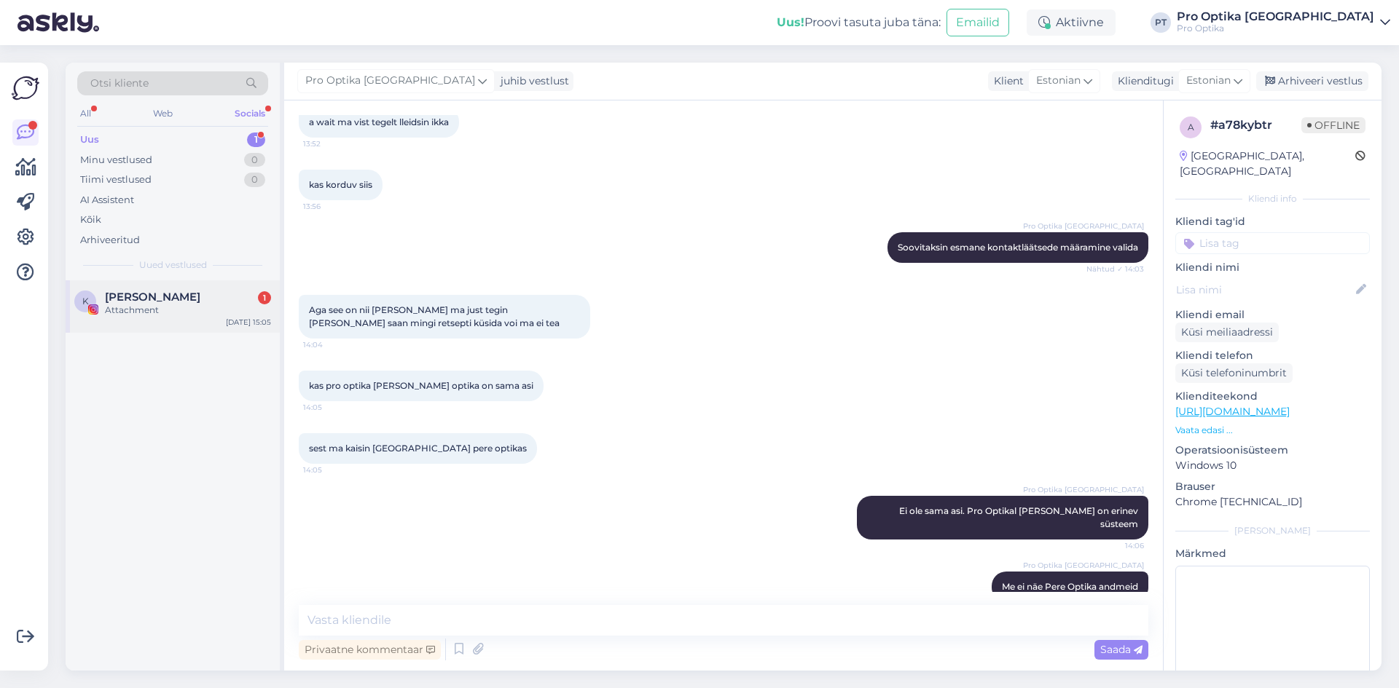
click at [170, 313] on div "Attachment" at bounding box center [188, 310] width 166 height 13
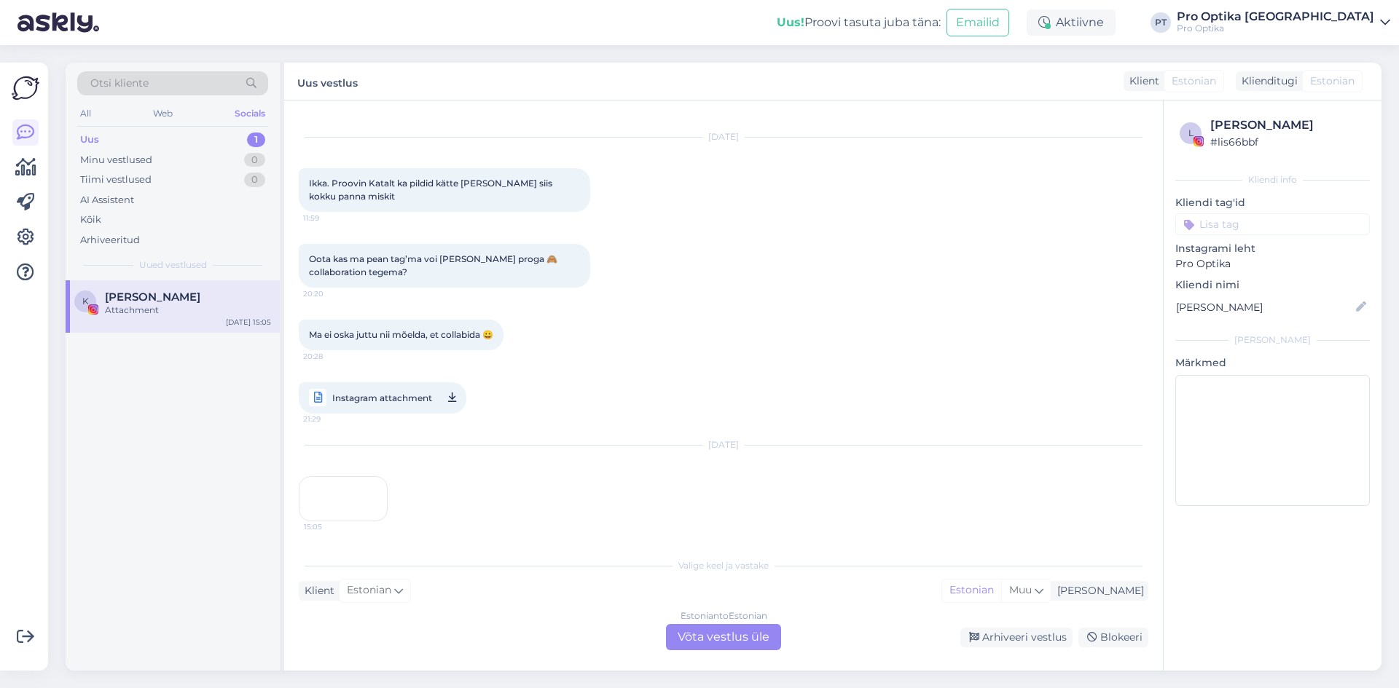
scroll to position [90, 0]
click at [699, 641] on div "Estonian to Estonian Võta vestlus üle" at bounding box center [723, 637] width 115 height 26
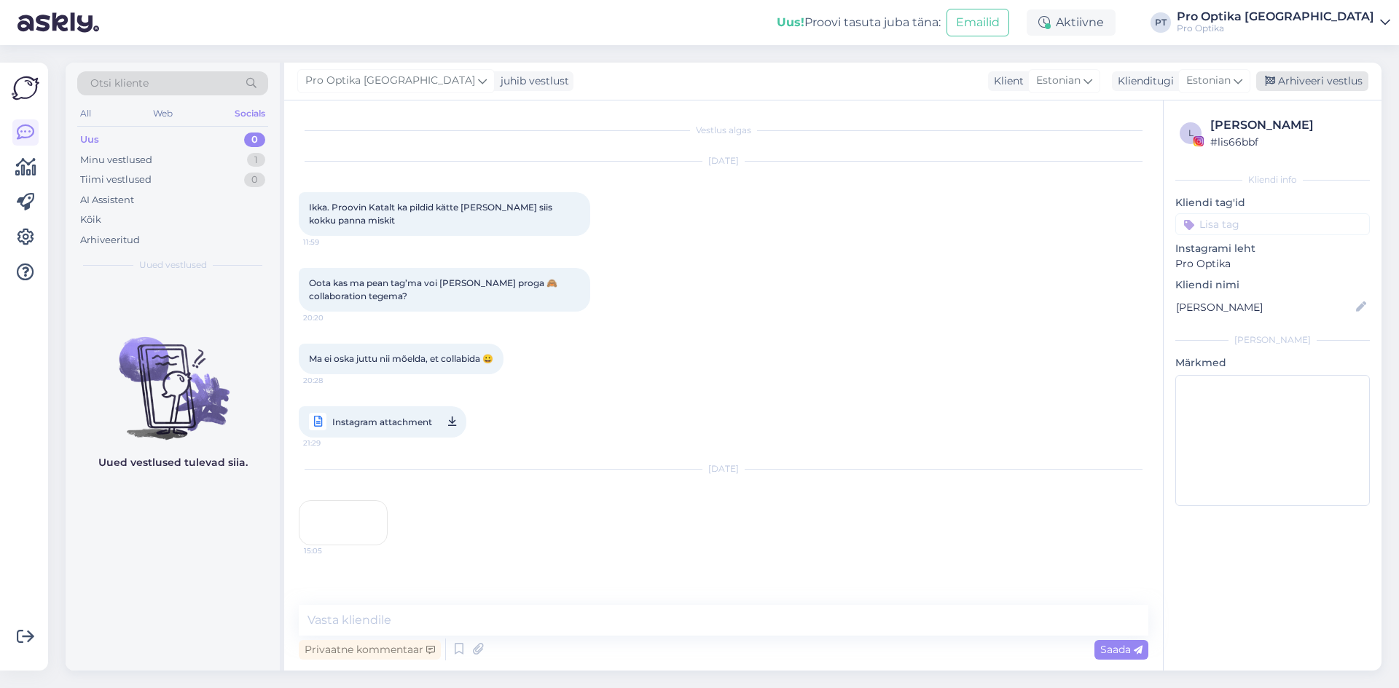
click at [1295, 85] on div "Arhiveeri vestlus" at bounding box center [1312, 81] width 112 height 20
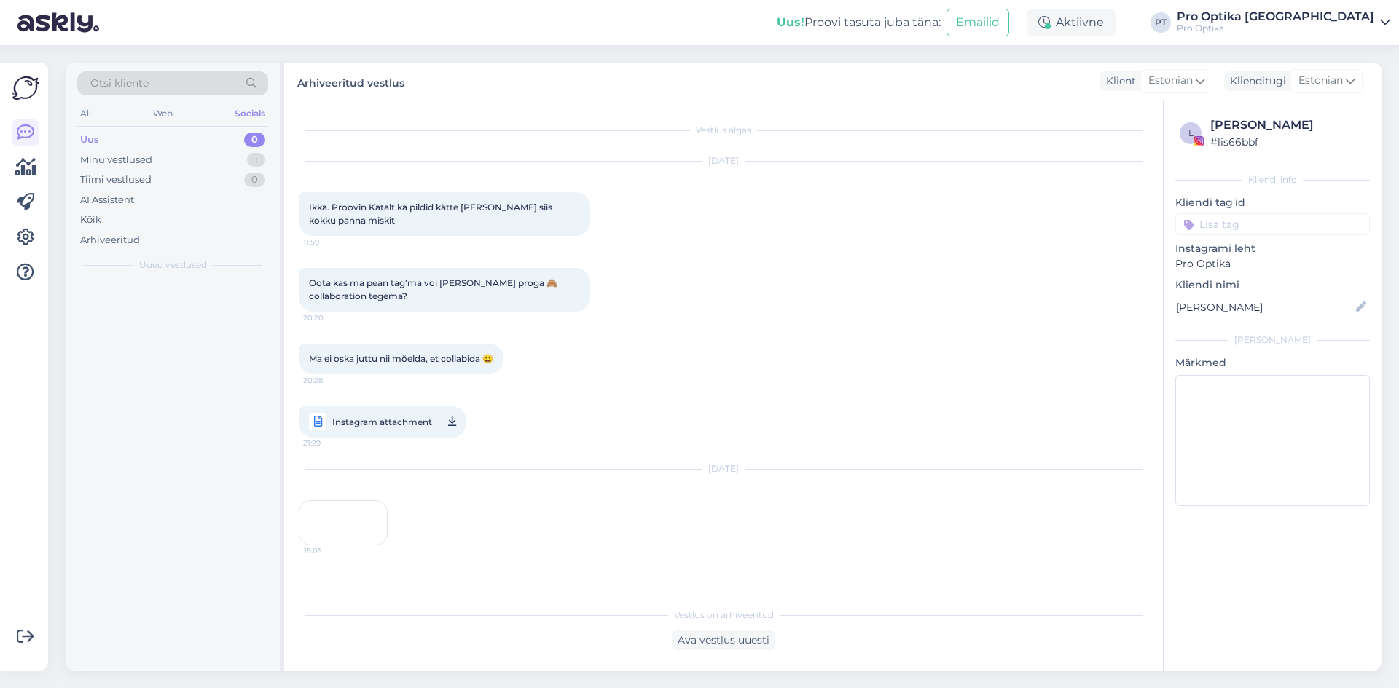
scroll to position [84, 0]
